Goal: Information Seeking & Learning: Find specific page/section

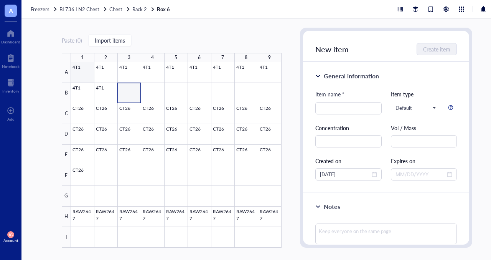
click at [81, 73] on div at bounding box center [176, 154] width 211 height 185
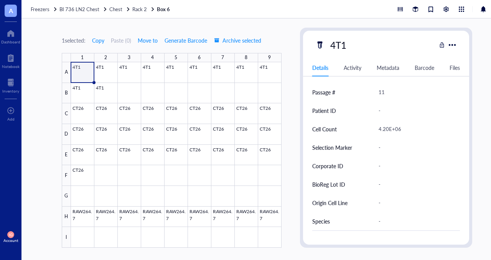
scroll to position [192, 0]
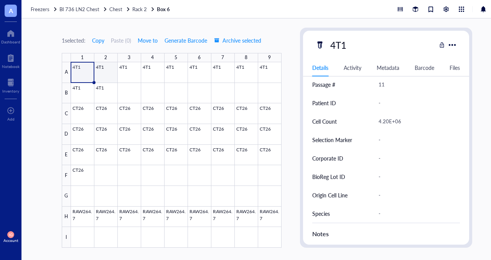
click at [113, 73] on div at bounding box center [176, 154] width 211 height 185
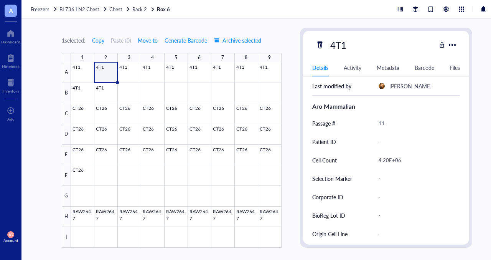
scroll to position [115, 0]
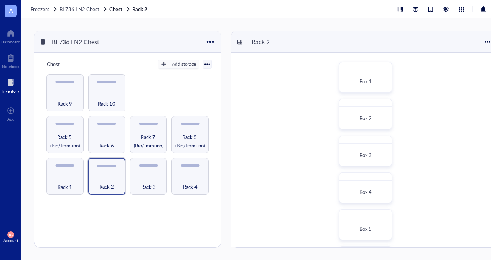
click at [6, 85] on div at bounding box center [10, 82] width 17 height 12
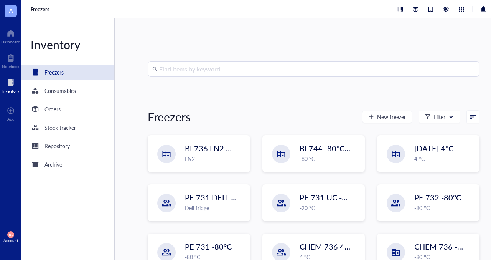
click at [191, 66] on input "search" at bounding box center [317, 69] width 316 height 15
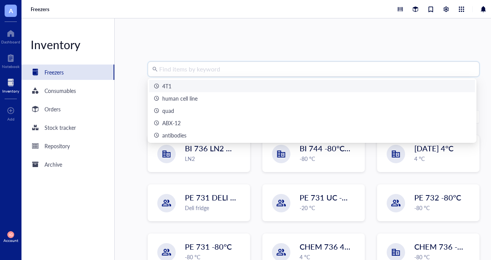
type input "$"
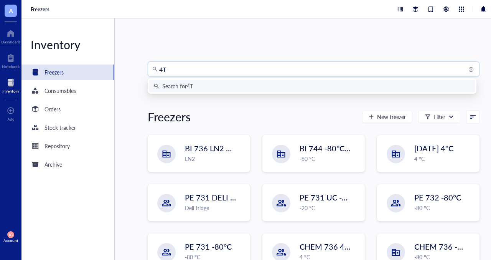
type input "4T1"
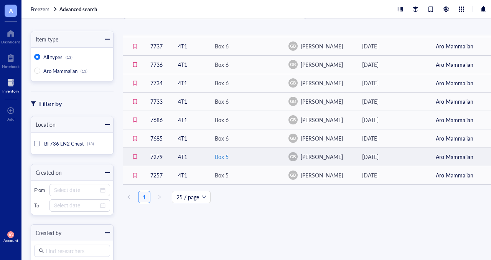
scroll to position [38, 0]
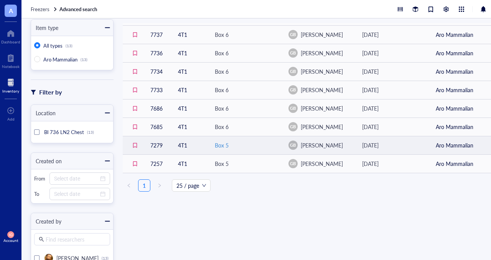
click at [235, 143] on div "Box 5" at bounding box center [245, 145] width 61 height 8
click at [215, 144] on div "Box 5" at bounding box center [222, 145] width 14 height 8
click at [215, 143] on div "Box 5" at bounding box center [222, 145] width 14 height 8
click at [183, 144] on td "4T1" at bounding box center [190, 145] width 37 height 18
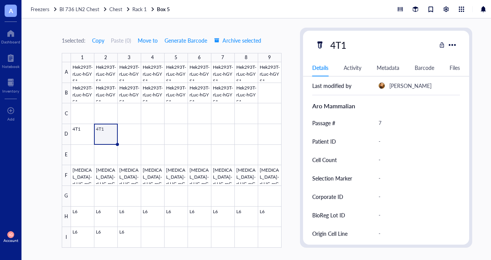
scroll to position [115, 0]
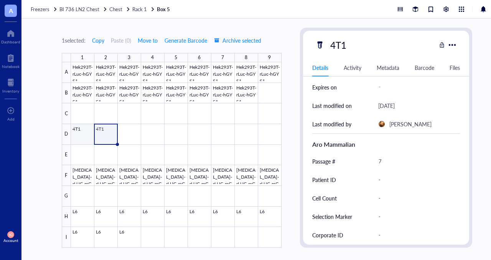
click at [84, 139] on div at bounding box center [176, 154] width 211 height 185
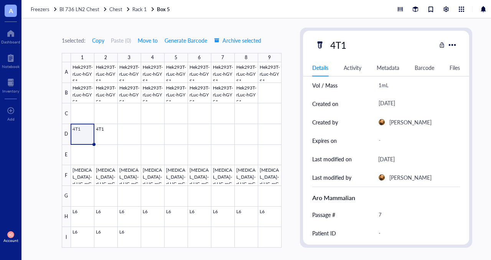
scroll to position [77, 0]
